Goal: Task Accomplishment & Management: Use online tool/utility

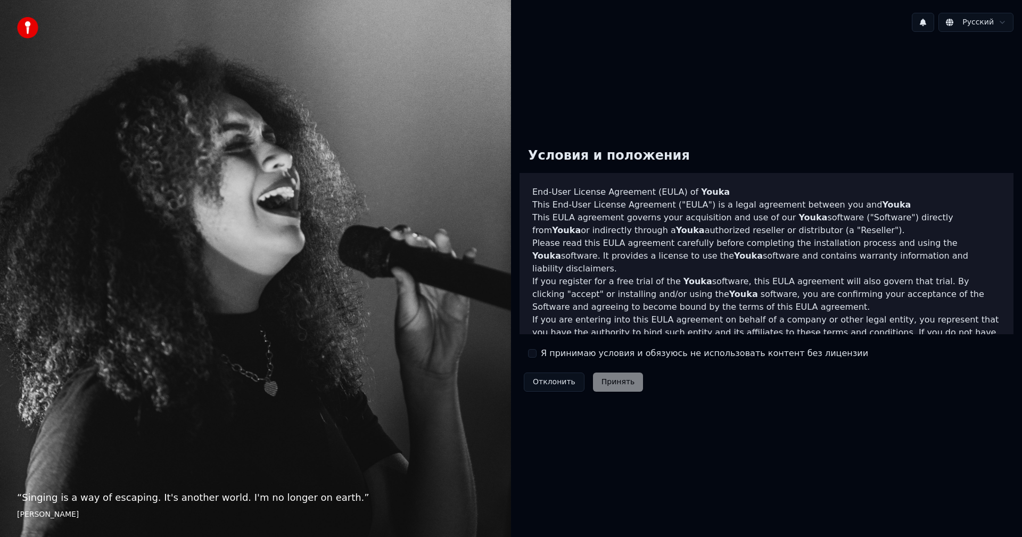
click at [536, 353] on button "Я принимаю условия и обязуюсь не использовать контент без лицензии" at bounding box center [532, 353] width 9 height 9
click at [606, 384] on button "Принять" at bounding box center [618, 382] width 51 height 19
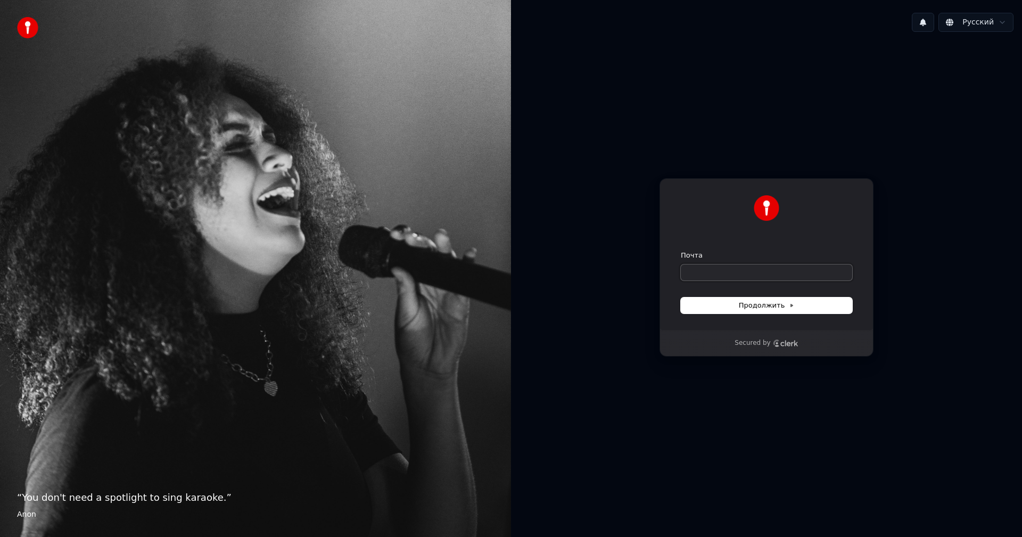
click at [728, 275] on input "Почта" at bounding box center [766, 273] width 171 height 16
click at [761, 311] on button "Продолжить" at bounding box center [766, 306] width 171 height 16
type input "*"
click at [817, 307] on button "Продолжить" at bounding box center [766, 306] width 171 height 16
type input "**********"
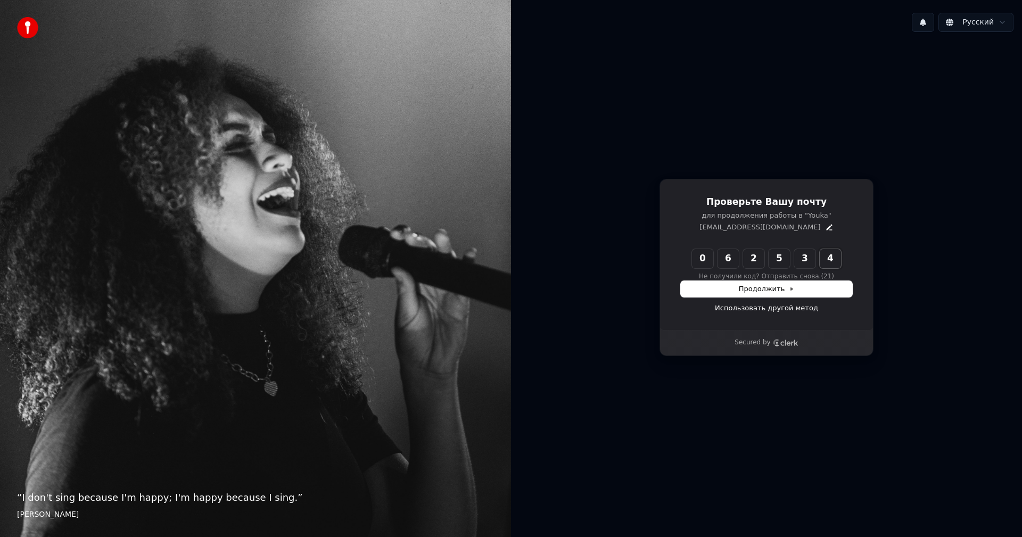
type input "******"
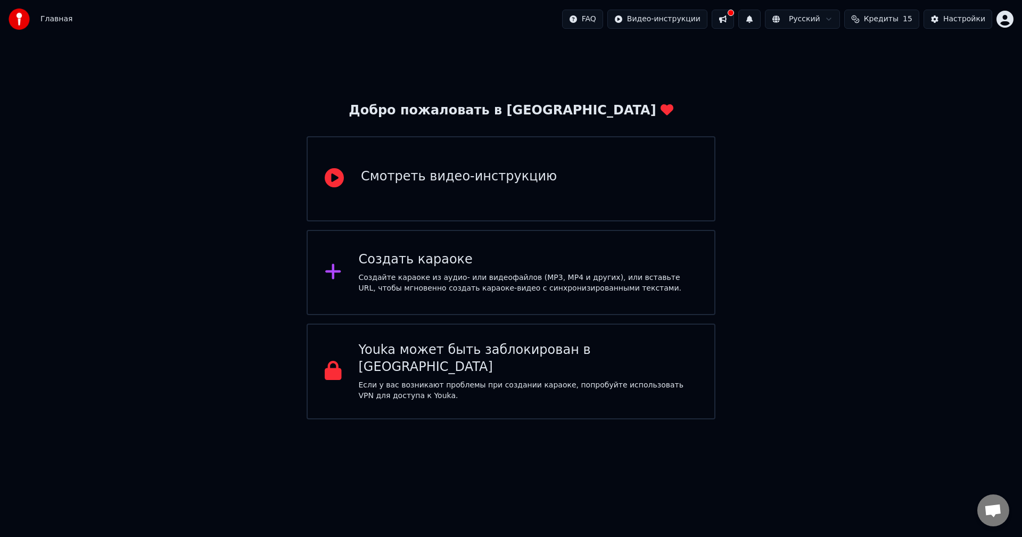
click at [885, 21] on span "Кредиты" at bounding box center [881, 19] width 35 height 11
click at [564, 286] on div "Создайте караоке из аудио- или видеофайлов (MP3, MP4 и других), или вставьте UR…" at bounding box center [528, 283] width 339 height 21
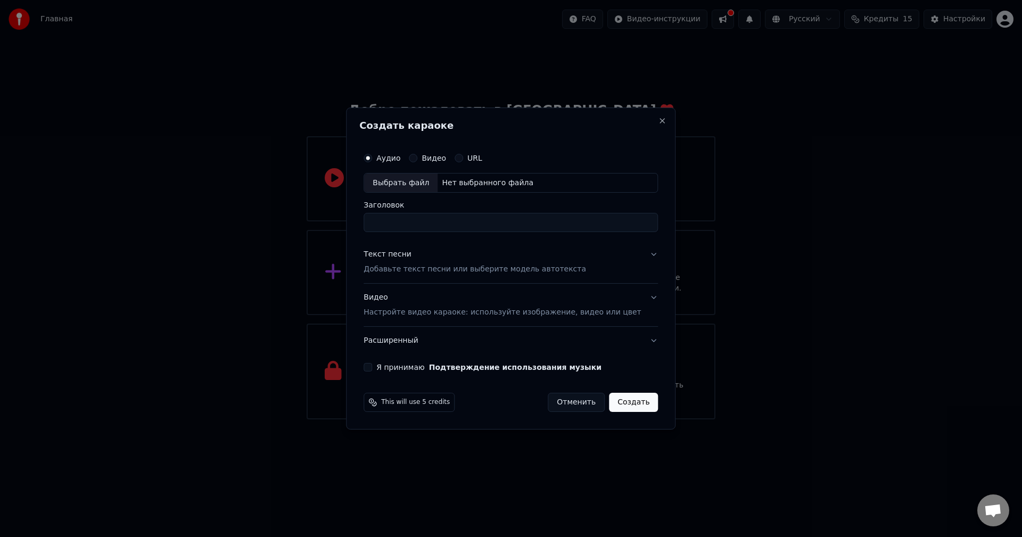
click at [511, 270] on p "Добавьте текст песни или выберите модель автотекста" at bounding box center [475, 270] width 223 height 11
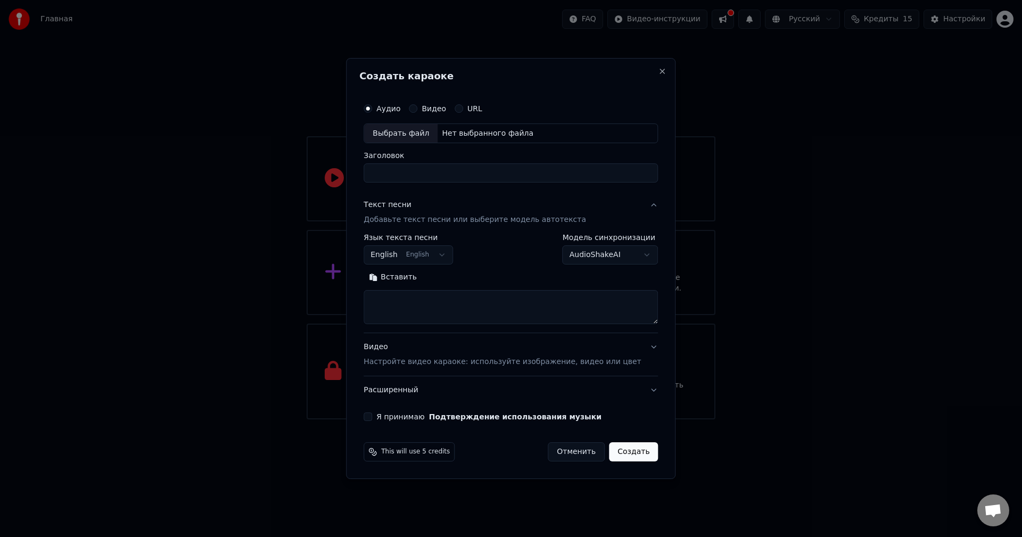
click at [442, 256] on button "English English" at bounding box center [408, 255] width 89 height 19
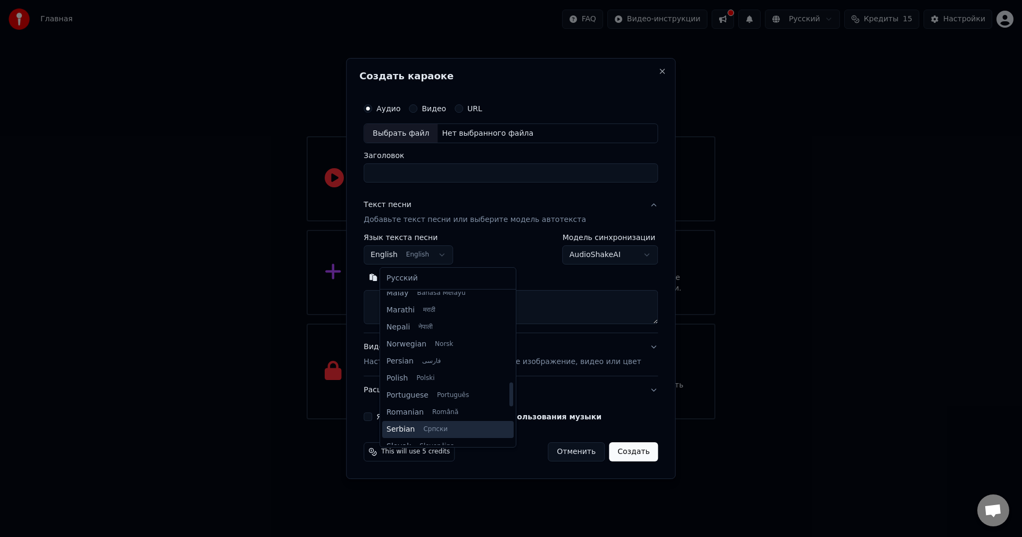
scroll to position [711, 0]
click at [512, 236] on body "Главная FAQ Видео-инструкции Русский Кредиты 15 Настройки Добро пожаловать в Yo…" at bounding box center [511, 209] width 1022 height 419
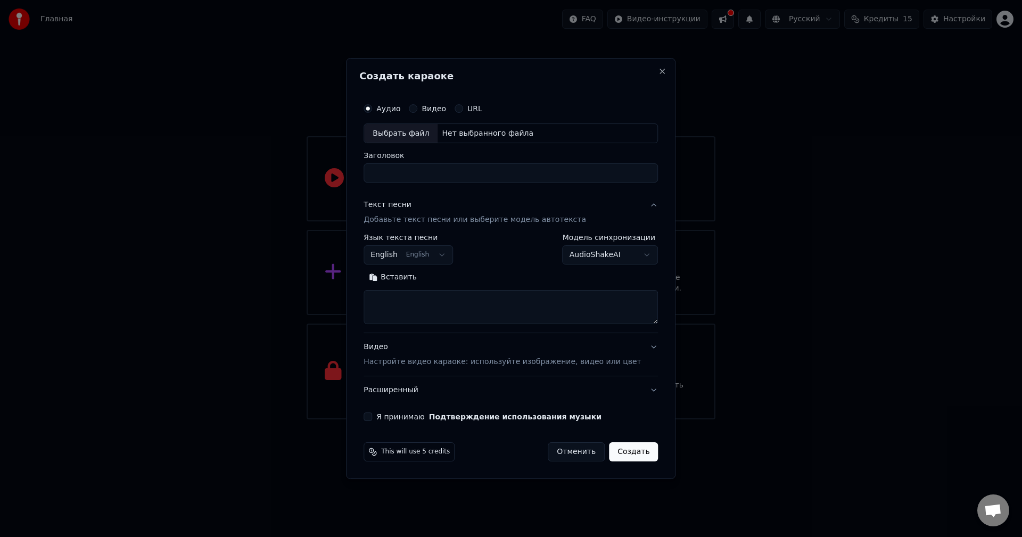
click at [443, 254] on button "English English" at bounding box center [408, 255] width 89 height 19
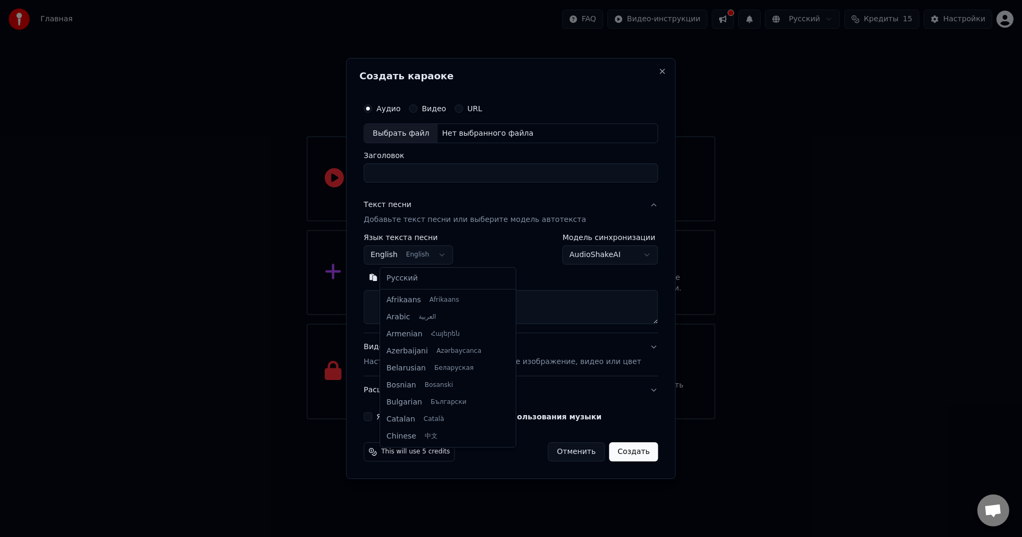
scroll to position [85, 0]
click at [484, 289] on div "Русский Afrikaans Afrikaans Arabic العربية Armenian Հայերեն Azerbaijani Azərbay…" at bounding box center [448, 357] width 136 height 179
select select "**"
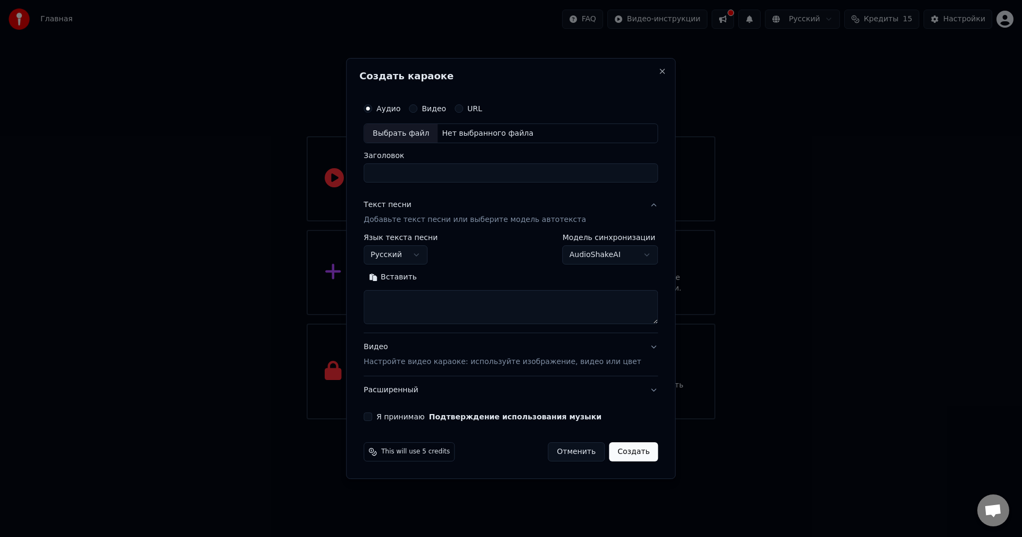
click at [562, 450] on button "Отменить" at bounding box center [576, 451] width 57 height 19
select select
